Goal: Find specific page/section: Find specific page/section

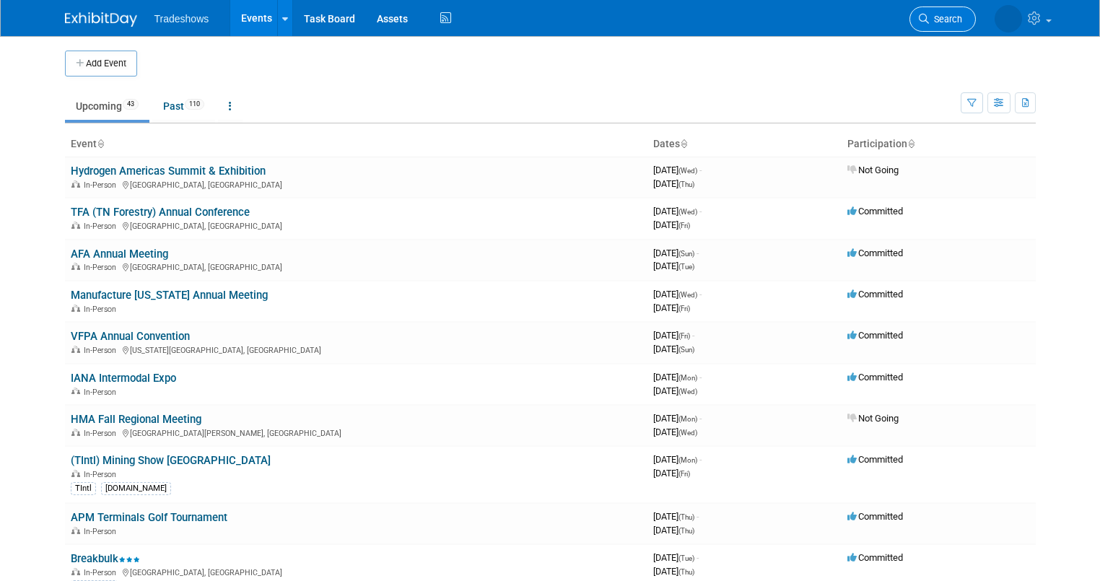
click at [962, 18] on span "Search" at bounding box center [945, 19] width 33 height 11
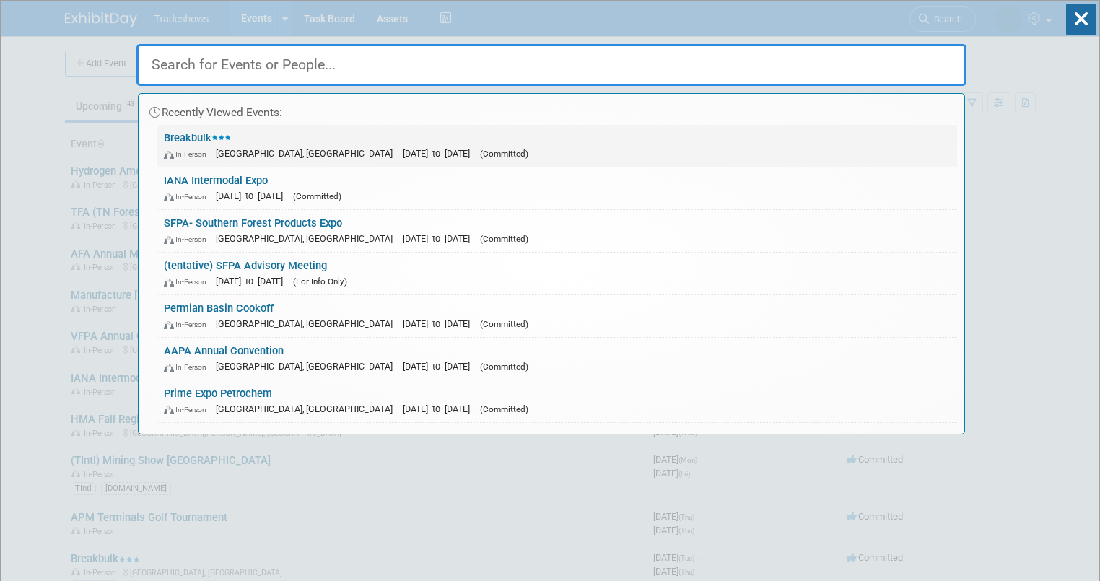
click at [241, 130] on link "Breakbulk In-Person Houston, TX Sep 30, 2025 to Oct 2, 2025 (Committed)" at bounding box center [557, 146] width 800 height 42
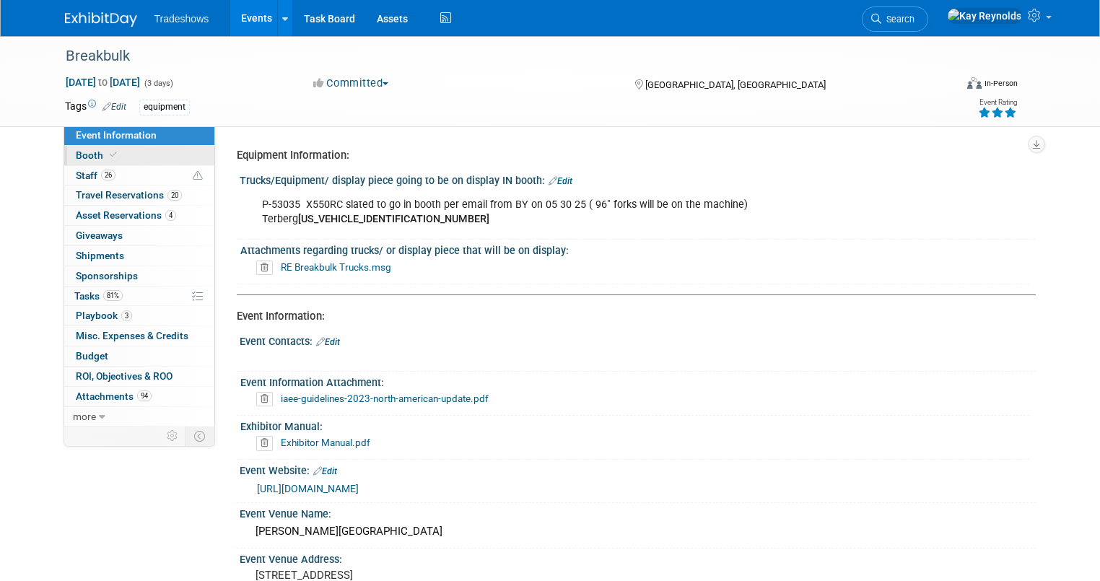
click at [137, 154] on link "Booth" at bounding box center [139, 155] width 150 height 19
select select "Certificate of insurance not needed"
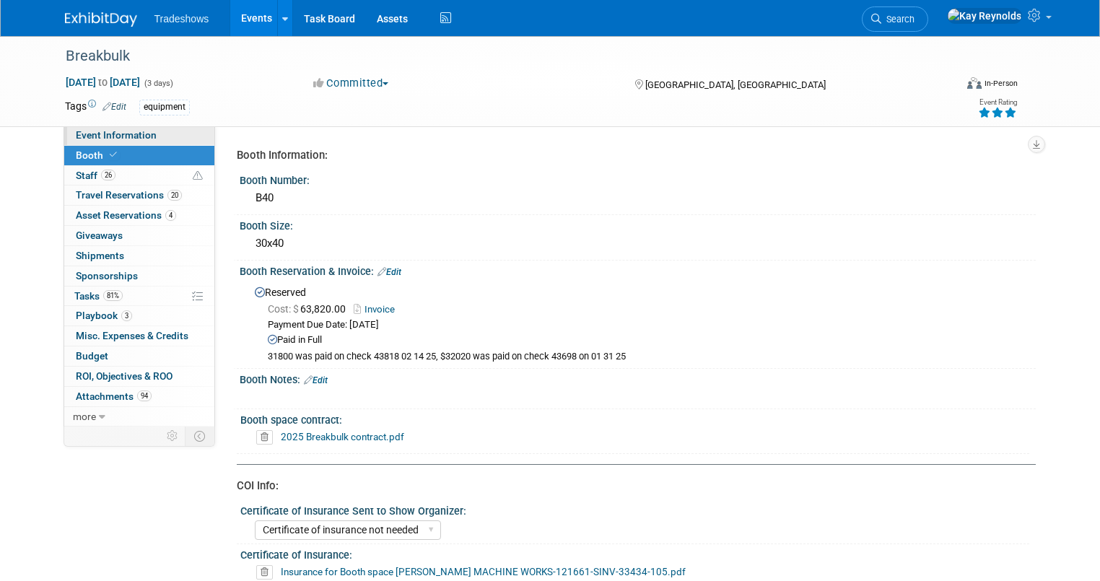
click at [147, 135] on link "Event Information" at bounding box center [139, 135] width 150 height 19
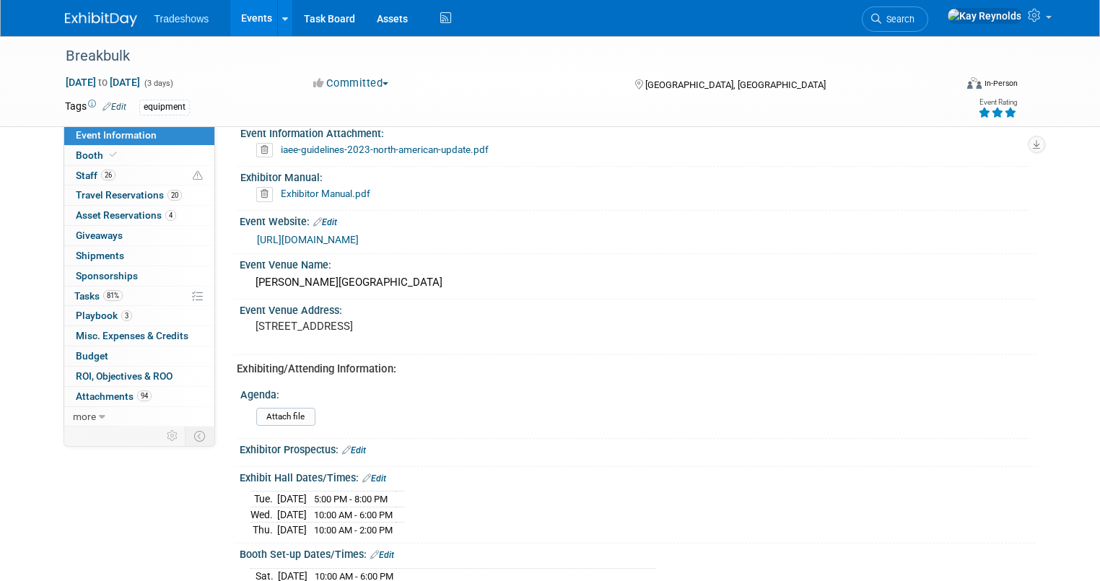
scroll to position [404, 0]
